Goal: Register for event/course

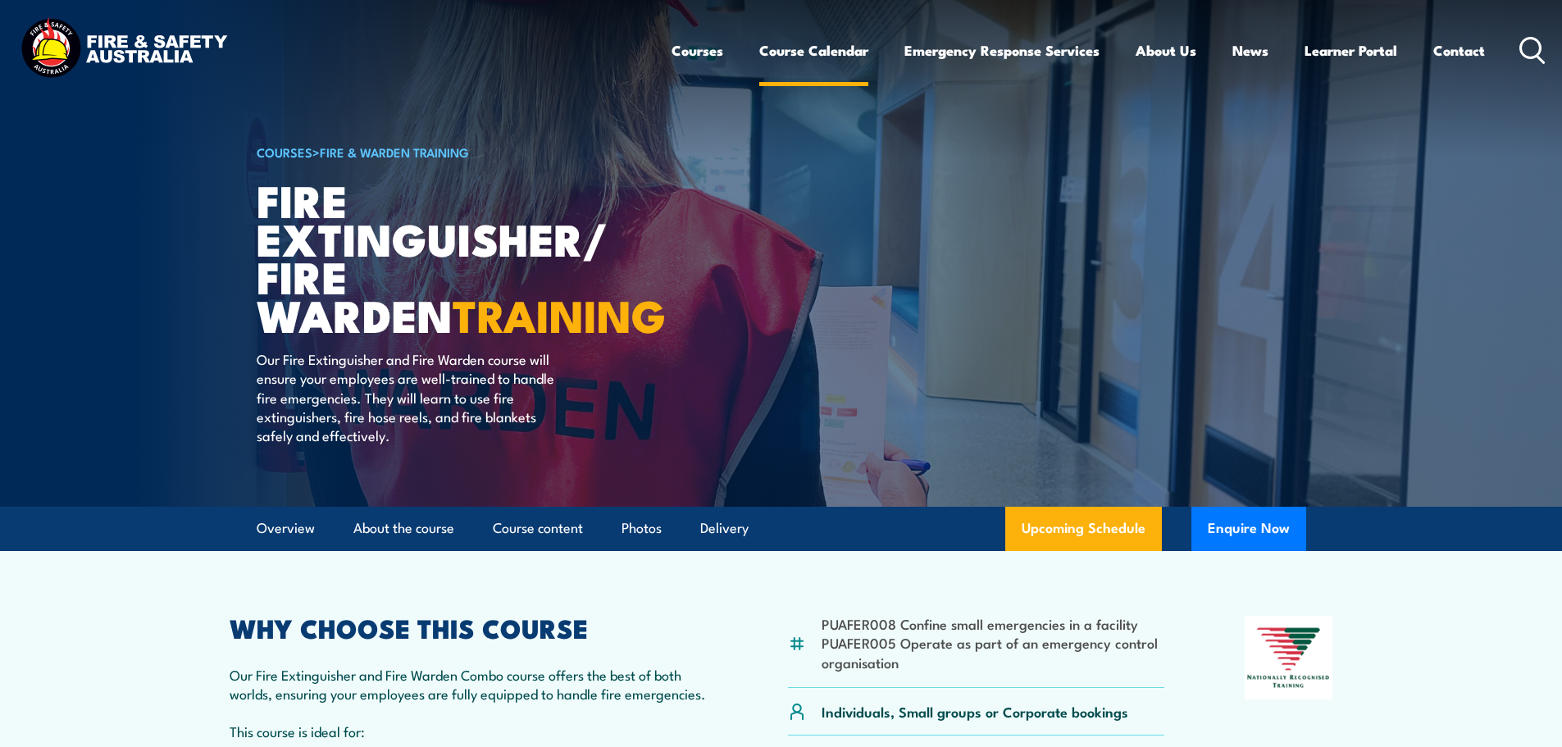
click at [831, 47] on link "Course Calendar" at bounding box center [813, 50] width 109 height 43
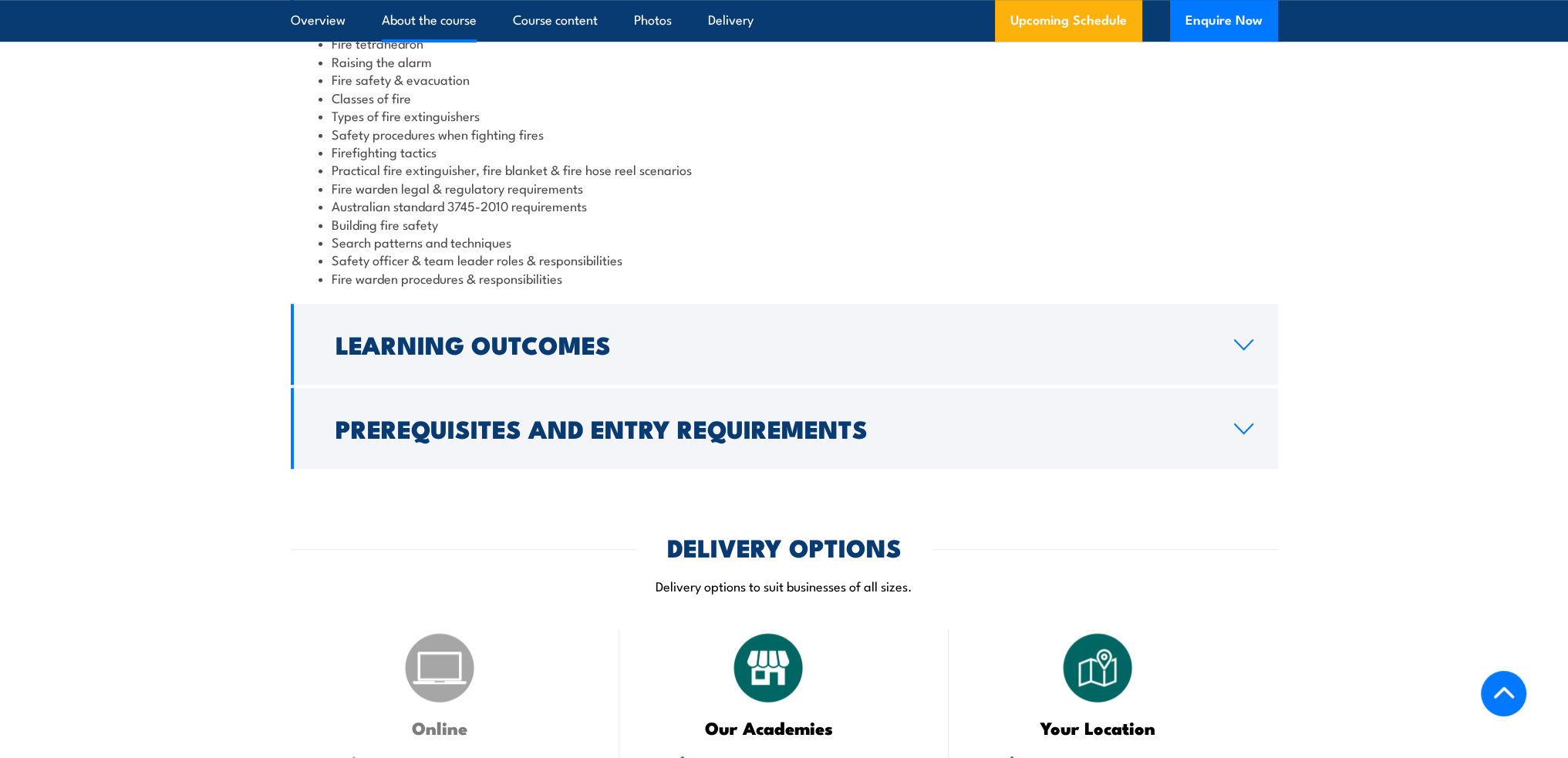
scroll to position [1465, 0]
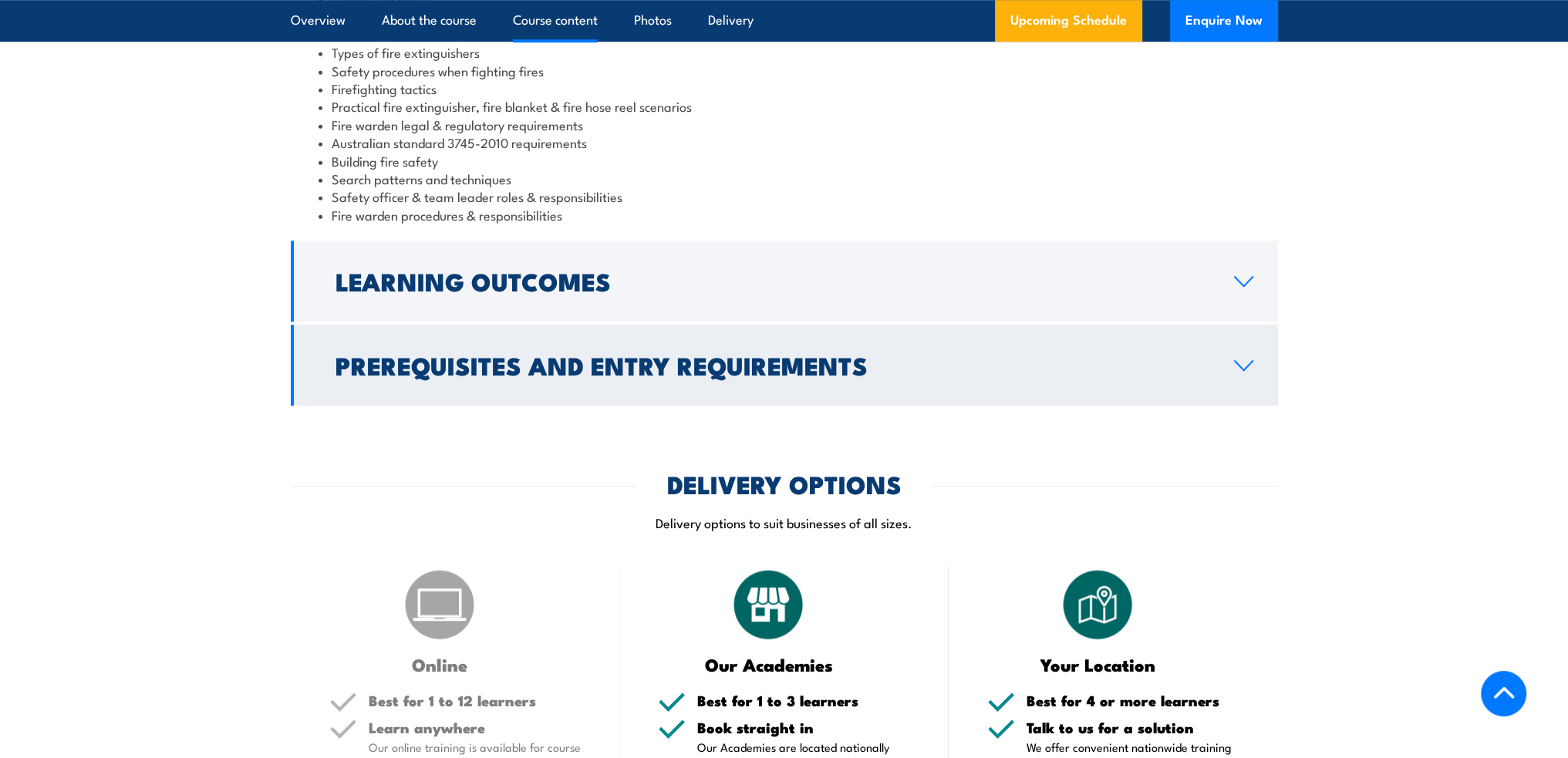
click at [504, 327] on link "Prerequisites and Entry Requirements" at bounding box center [784, 365] width 988 height 81
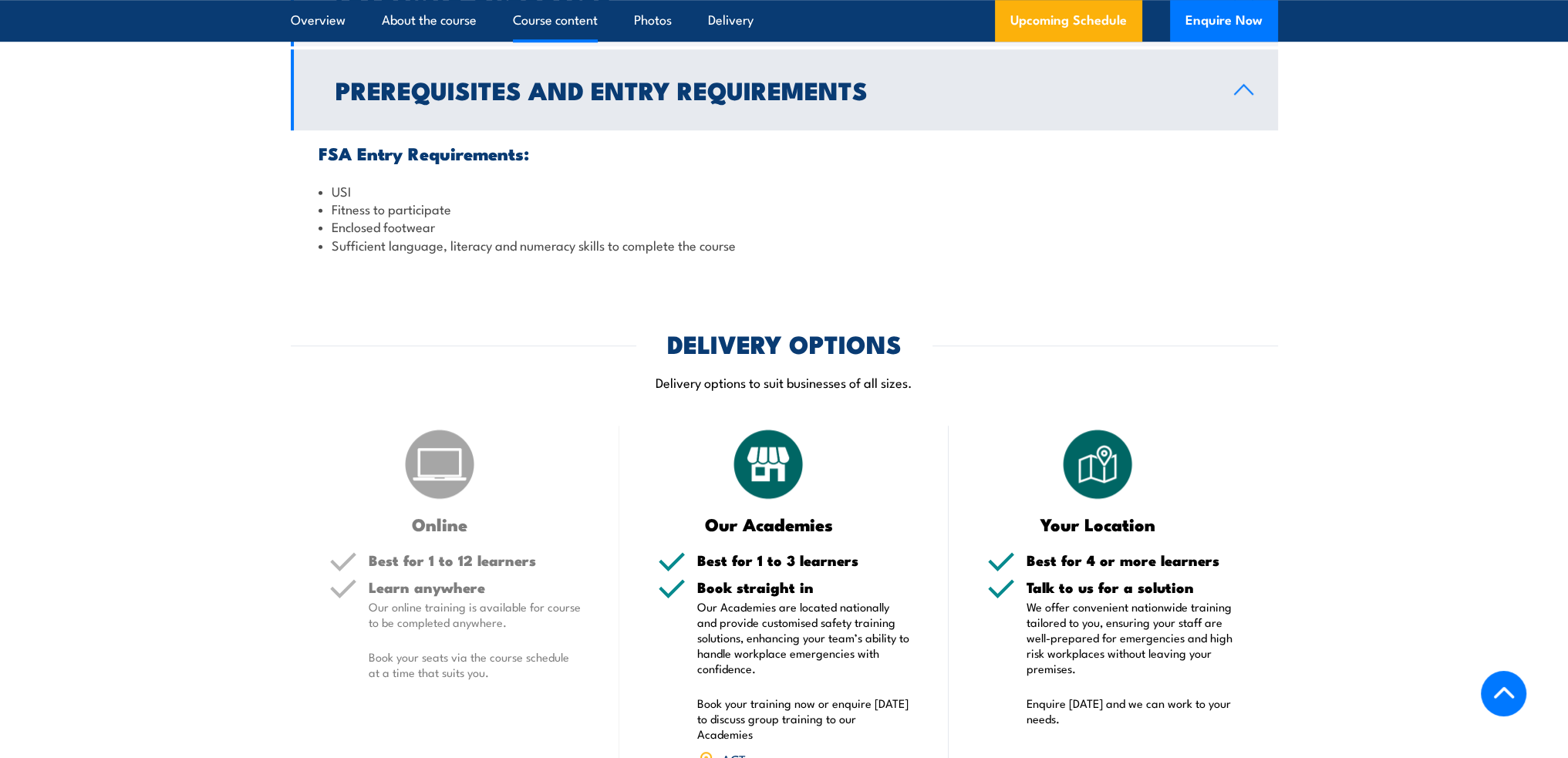
scroll to position [1439, 0]
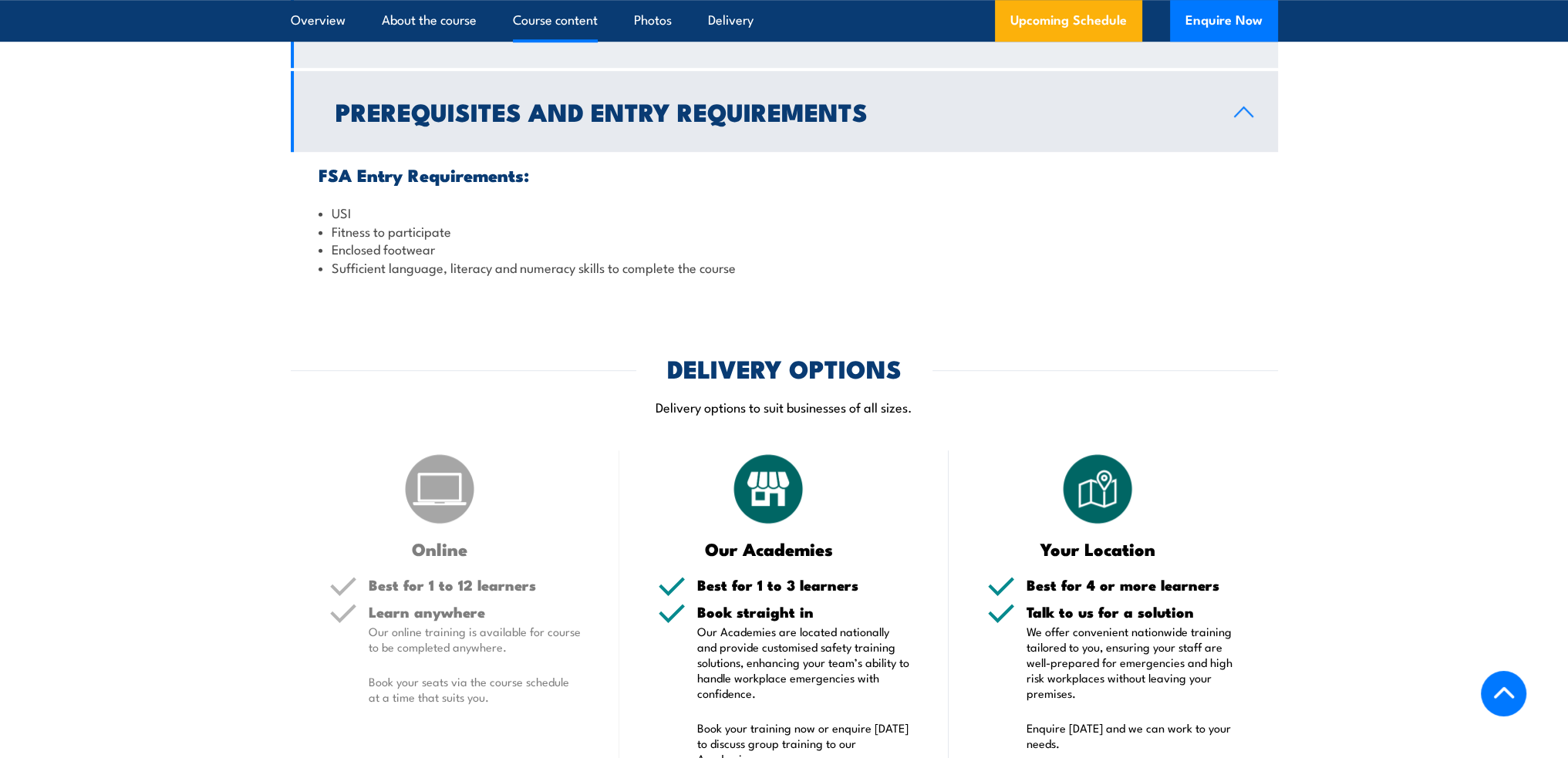
click at [446, 55] on link "Learning Outcomes" at bounding box center [784, 27] width 988 height 81
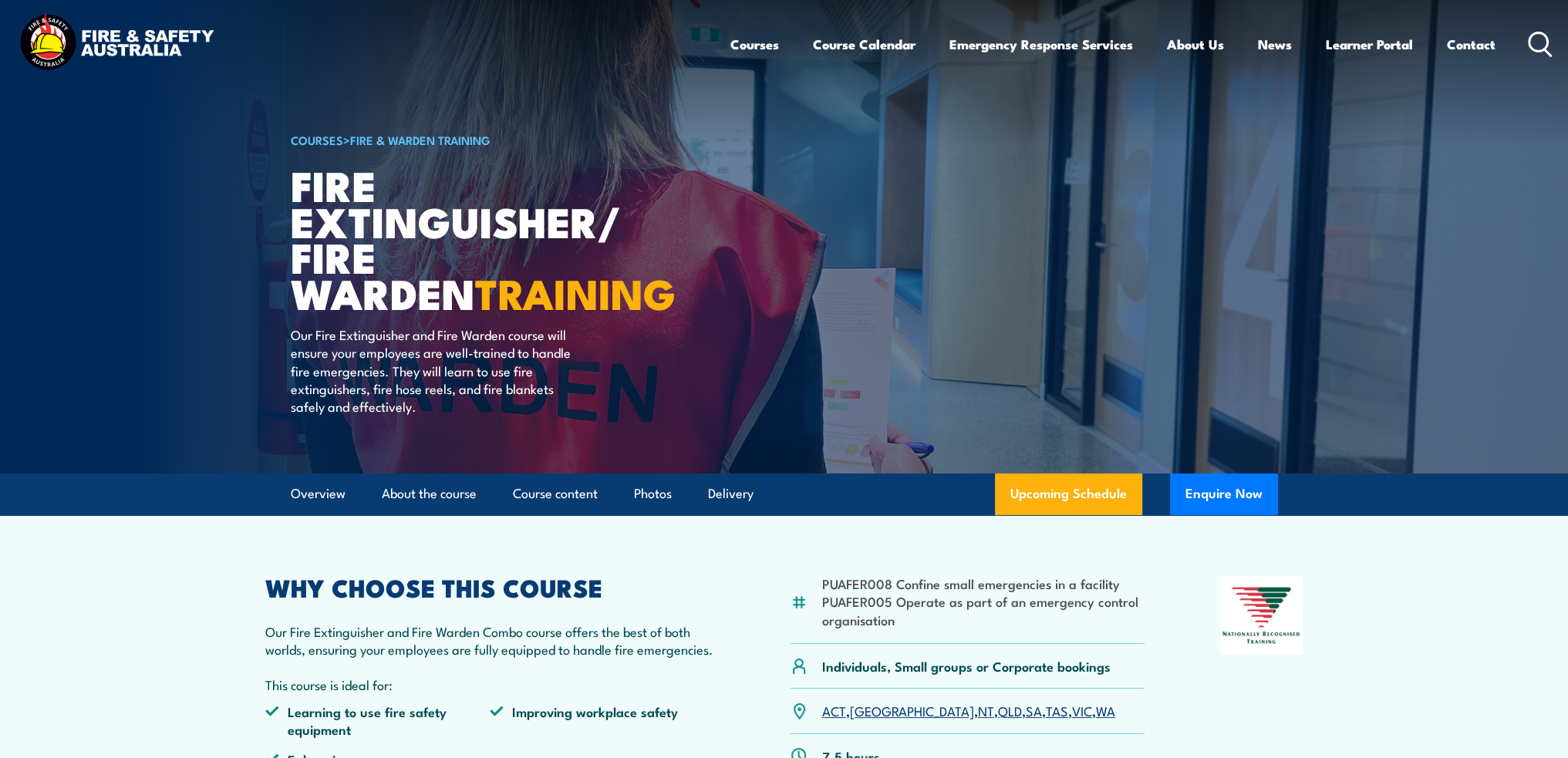
scroll to position [0, 0]
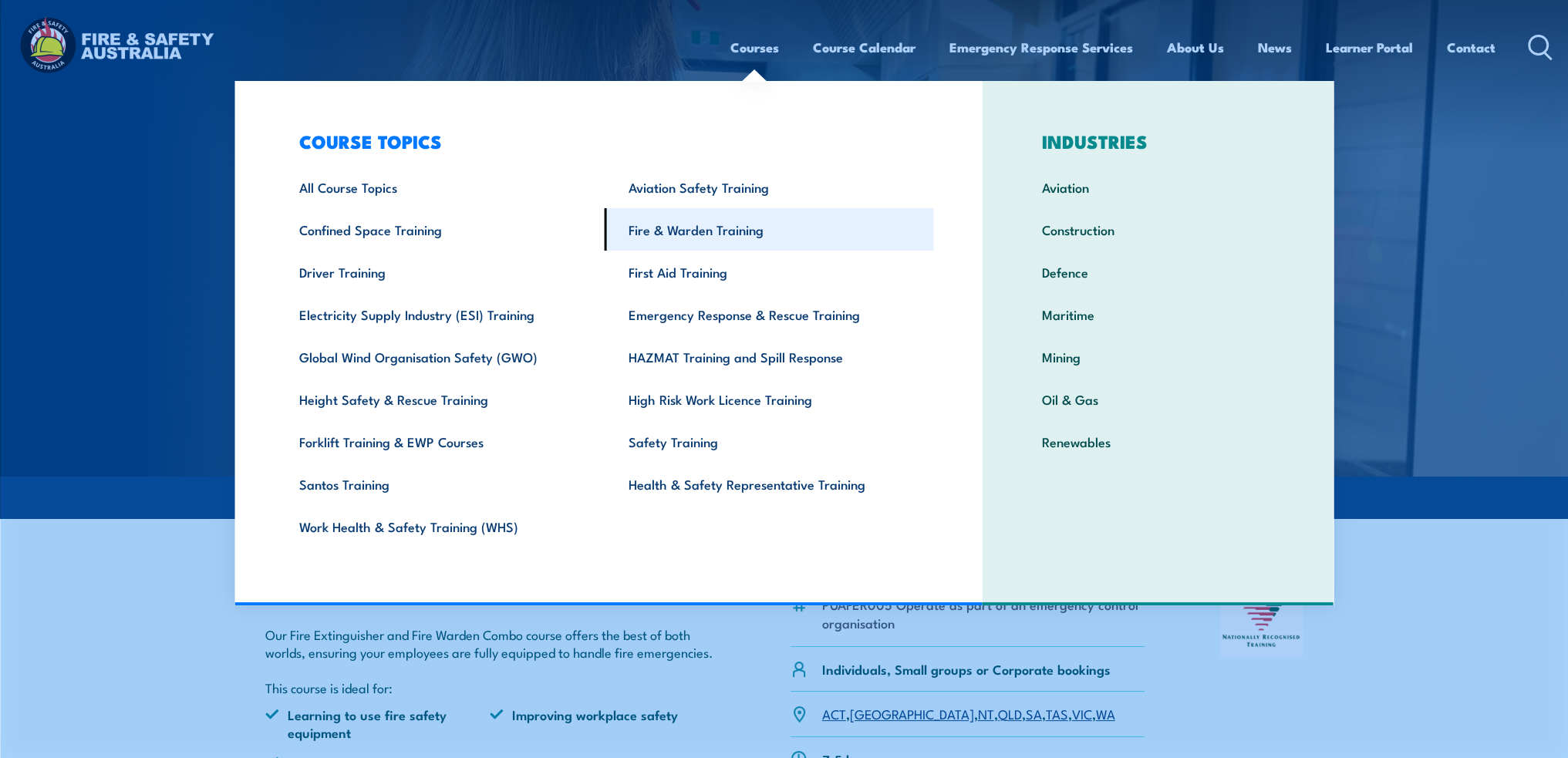
click at [824, 236] on link "Fire & Warden Training" at bounding box center [769, 229] width 329 height 42
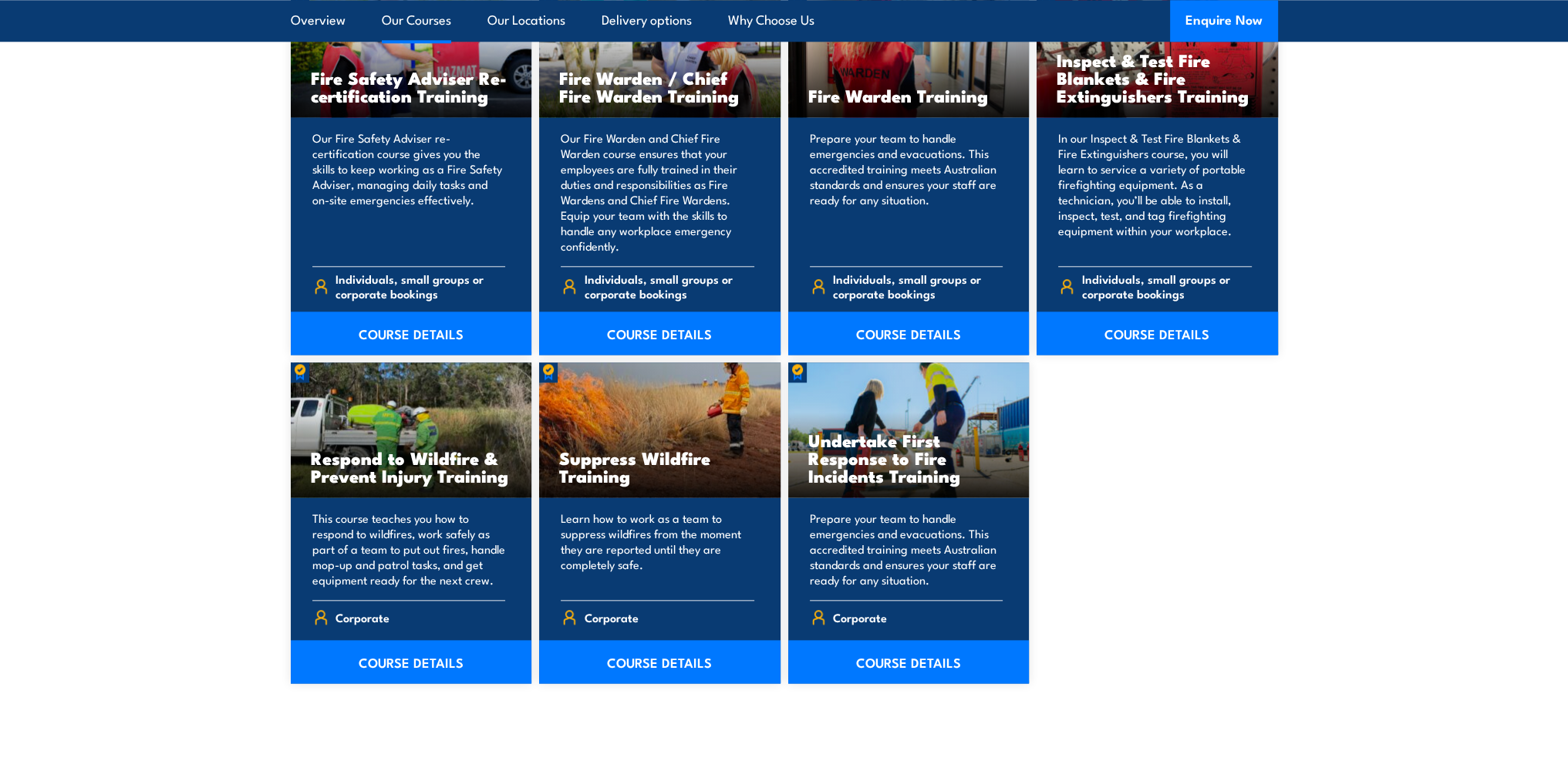
scroll to position [2391, 0]
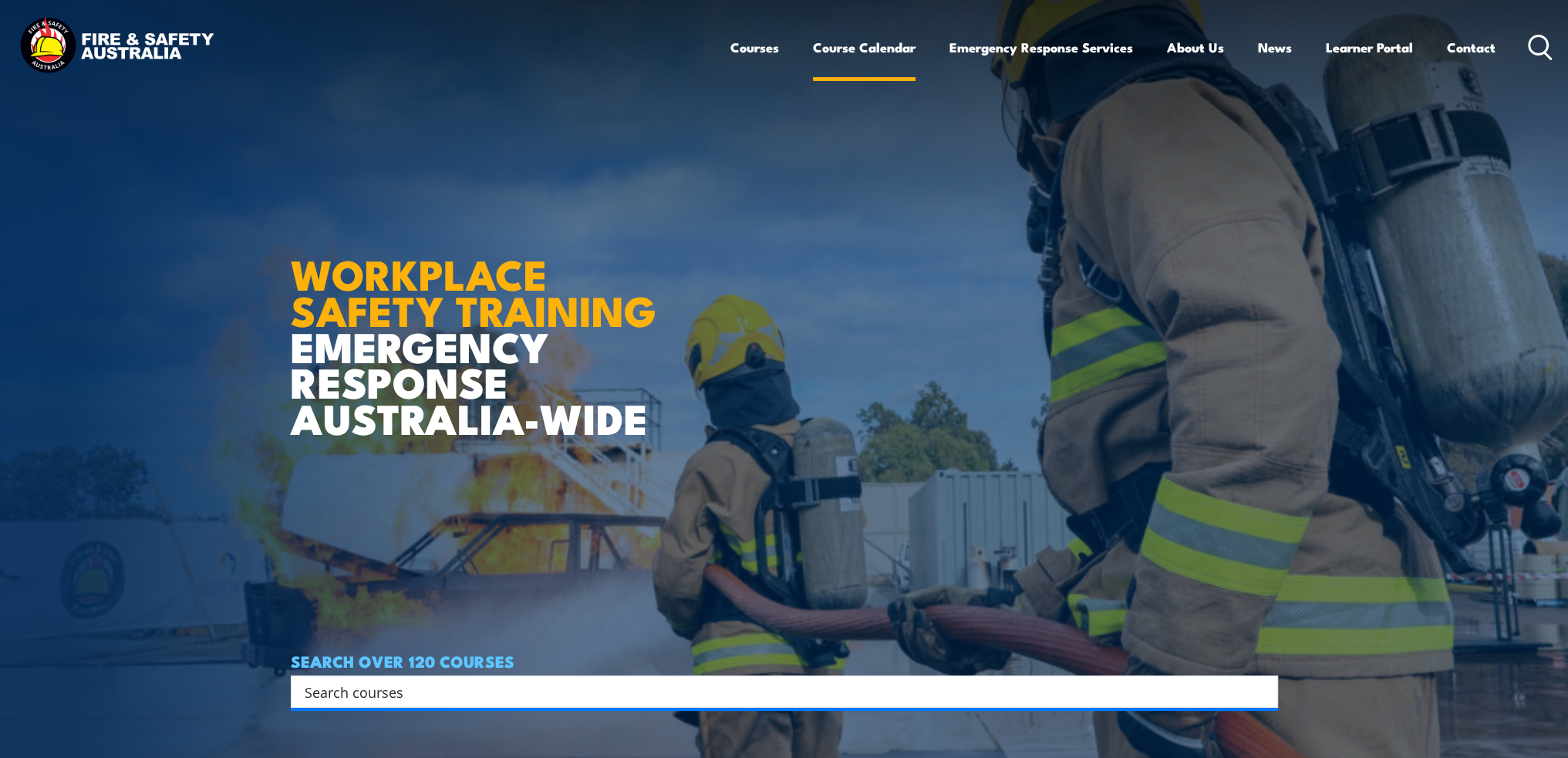
click at [870, 42] on link "Course Calendar" at bounding box center [863, 47] width 103 height 40
